Goal: Task Accomplishment & Management: Use online tool/utility

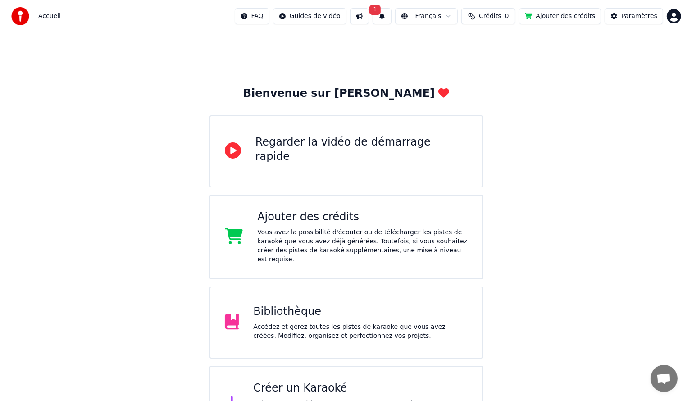
scroll to position [31, 0]
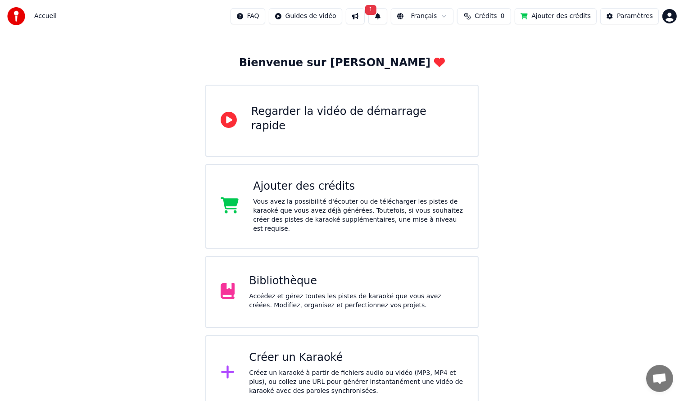
click at [287, 351] on div "Créer un Karaoké" at bounding box center [356, 358] width 214 height 14
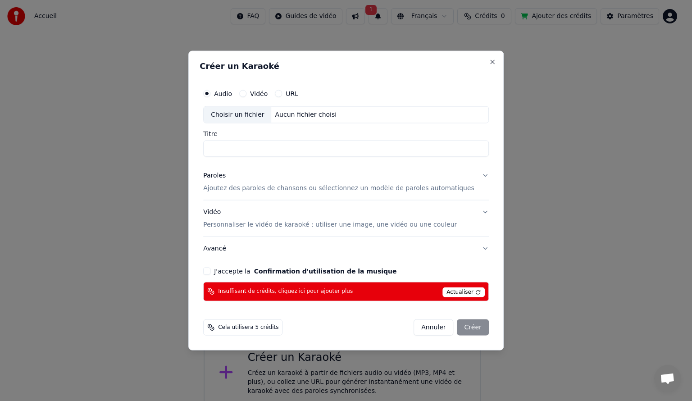
click at [245, 146] on input "Titre" at bounding box center [346, 149] width 286 height 16
click at [245, 148] on input "Titre" at bounding box center [346, 149] width 286 height 16
click at [233, 114] on div "Choisir un fichier" at bounding box center [238, 115] width 68 height 16
type input "**********"
click at [248, 189] on p "Ajoutez des paroles de chansons ou sélectionnez un modèle de paroles automatiqu…" at bounding box center [338, 188] width 271 height 9
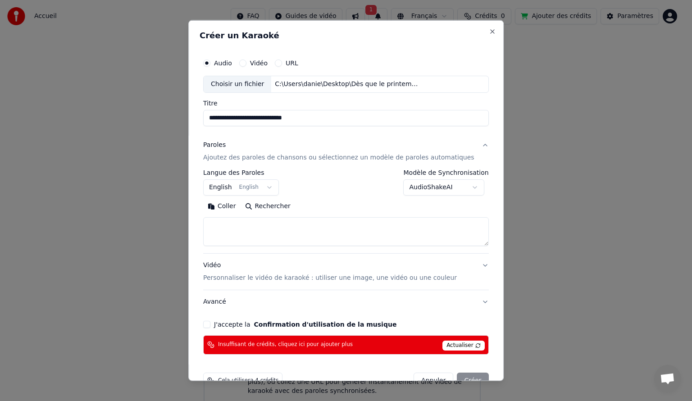
click at [270, 186] on button "English English" at bounding box center [241, 187] width 76 height 16
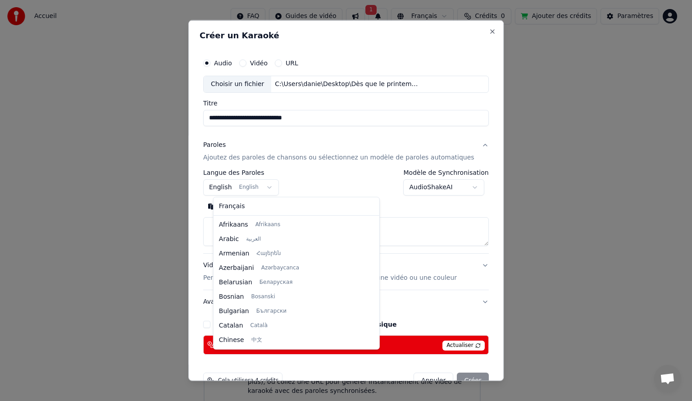
scroll to position [72, 0]
select select "**"
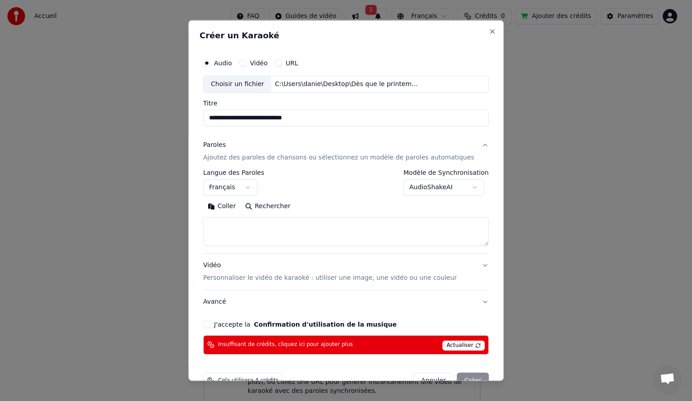
click at [233, 209] on button "Coller" at bounding box center [221, 206] width 37 height 14
type textarea "**********"
click at [210, 323] on button "J'accepte la Confirmation d'utilisation de la musique" at bounding box center [206, 323] width 7 height 7
click at [345, 343] on span "Insuffisant de crédits, cliquez ici pour ajouter plus" at bounding box center [285, 344] width 135 height 7
click at [456, 342] on span "Actualiser" at bounding box center [463, 345] width 42 height 10
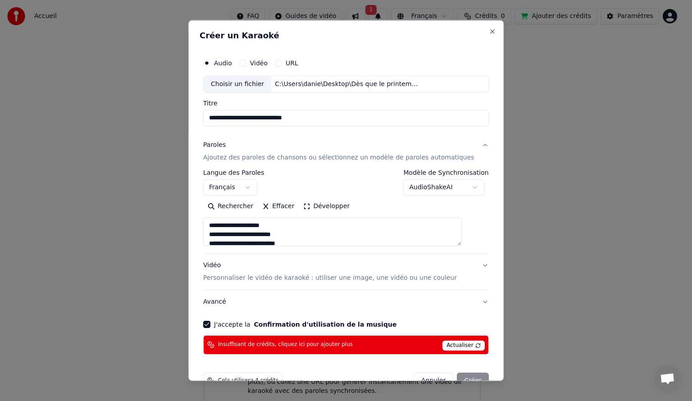
click at [456, 377] on div "Annuler Créer" at bounding box center [451, 380] width 75 height 16
click at [456, 376] on div "Annuler Créer" at bounding box center [451, 380] width 75 height 16
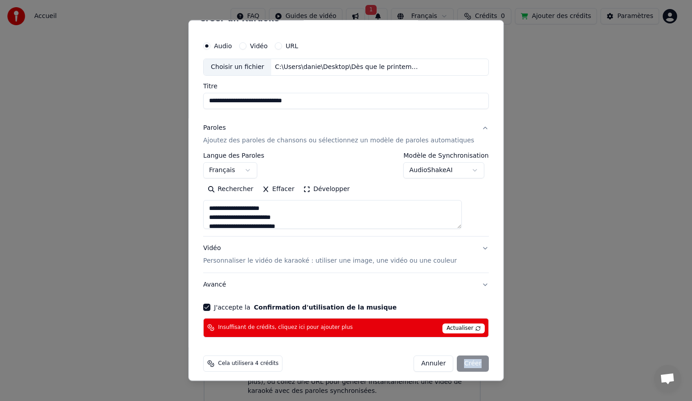
click at [456, 375] on div "**********" at bounding box center [345, 200] width 315 height 361
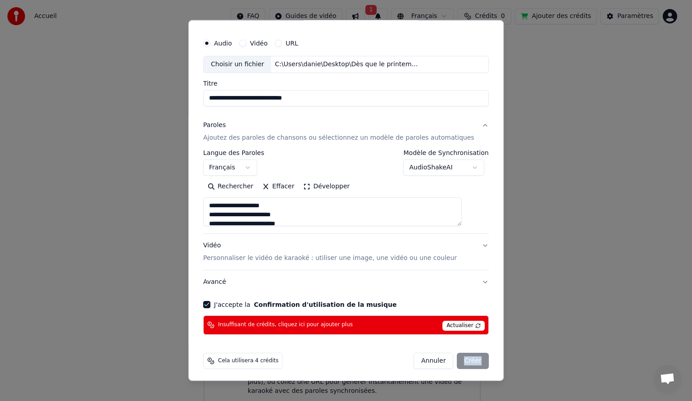
click at [457, 359] on div "Annuler Créer" at bounding box center [451, 360] width 75 height 16
click at [240, 357] on span "Cela utilisera 4 crédits" at bounding box center [248, 360] width 60 height 7
click at [456, 358] on div "Annuler Créer" at bounding box center [451, 360] width 75 height 16
drag, startPoint x: 456, startPoint y: 358, endPoint x: 351, endPoint y: 330, distance: 108.3
click at [456, 357] on div "Annuler Créer" at bounding box center [451, 360] width 75 height 16
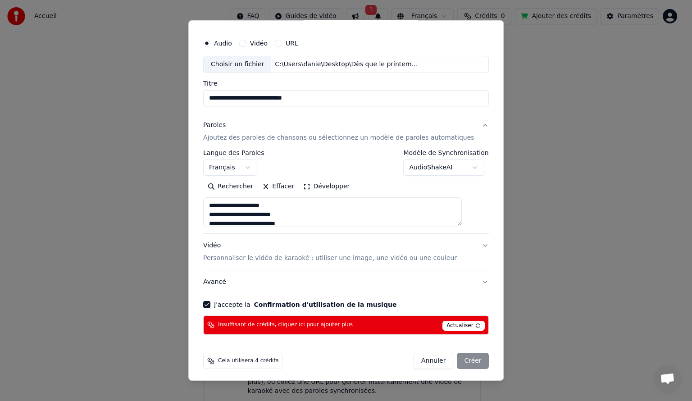
click at [321, 324] on span "Insuffisant de crédits, cliquez ici pour ajouter plus" at bounding box center [285, 324] width 135 height 7
click at [447, 321] on span "Actualiser" at bounding box center [463, 325] width 42 height 10
